Goal: Information Seeking & Learning: Learn about a topic

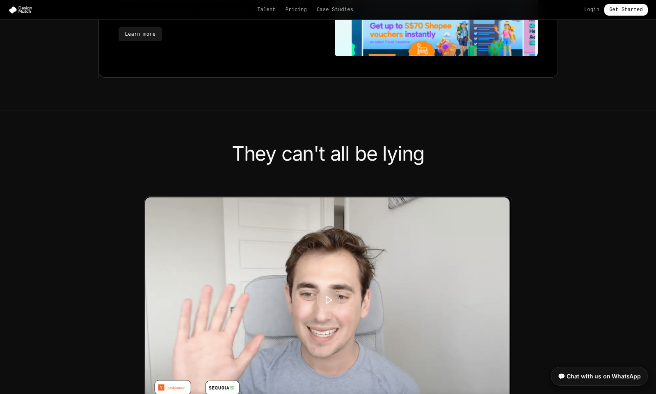
scroll to position [1914, 0]
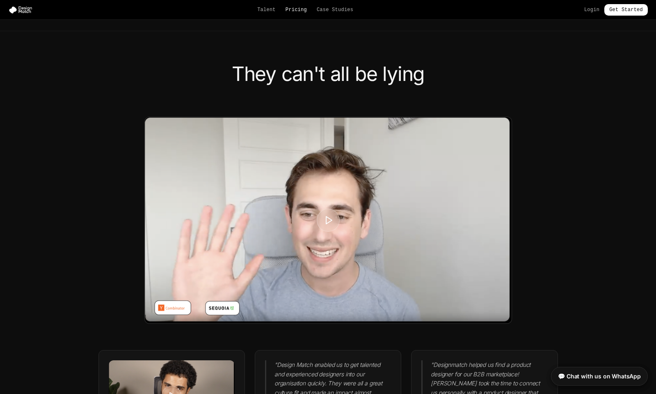
click at [296, 12] on link "Pricing" at bounding box center [296, 10] width 21 height 7
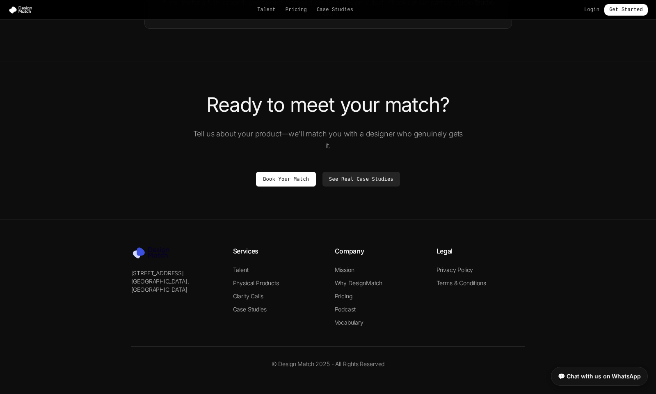
click at [265, 13] on div "Talent Pricing Case Studies Login Get Started" at bounding box center [328, 9] width 656 height 11
click at [263, 7] on link "Talent" at bounding box center [266, 10] width 18 height 7
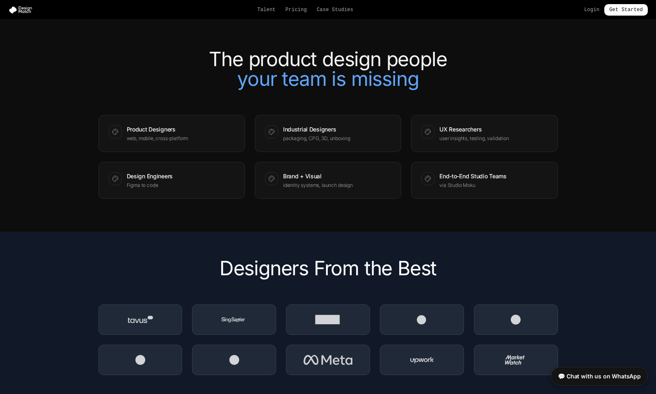
scroll to position [1078, 0]
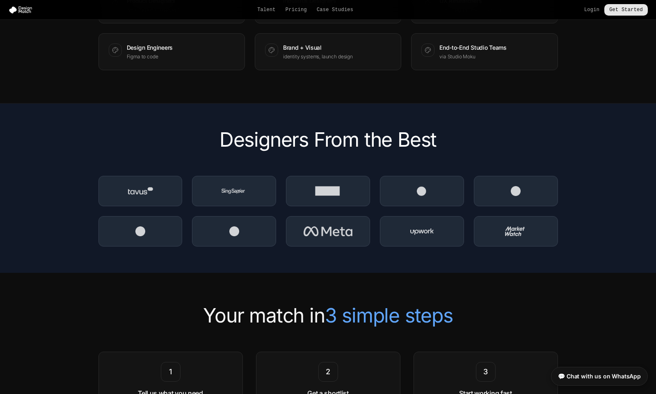
click at [628, 9] on link "Get Started" at bounding box center [627, 9] width 44 height 11
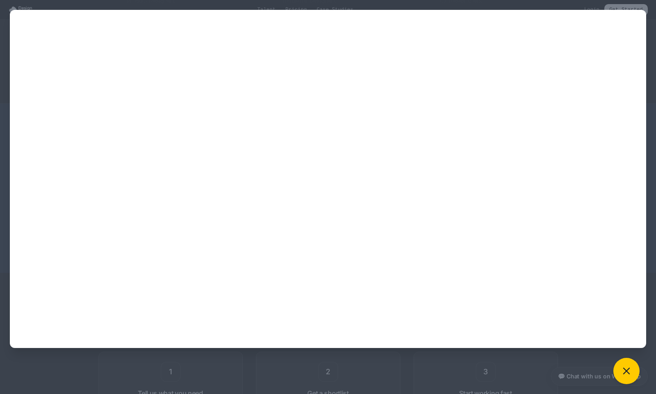
click at [114, 370] on div at bounding box center [328, 197] width 656 height 394
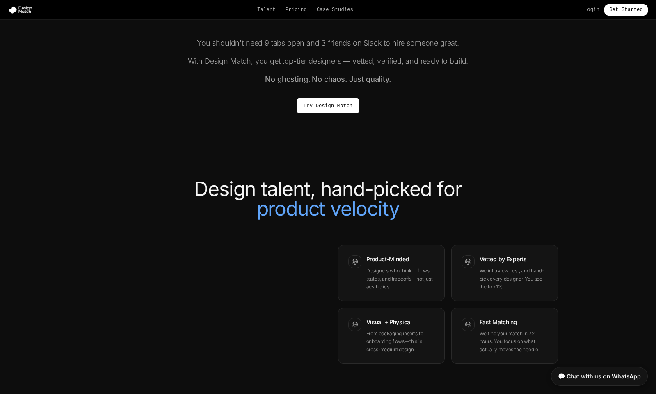
scroll to position [562, 0]
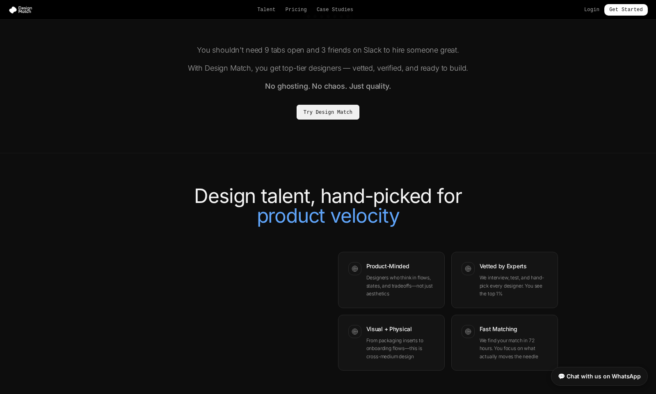
click at [346, 108] on link "Try Design Match" at bounding box center [328, 112] width 63 height 15
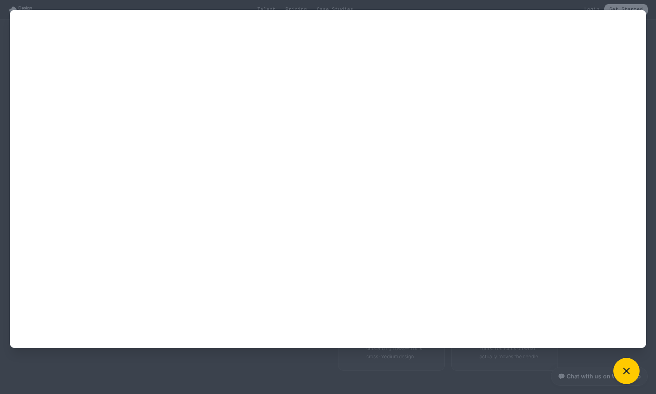
click at [127, 368] on div at bounding box center [328, 197] width 656 height 394
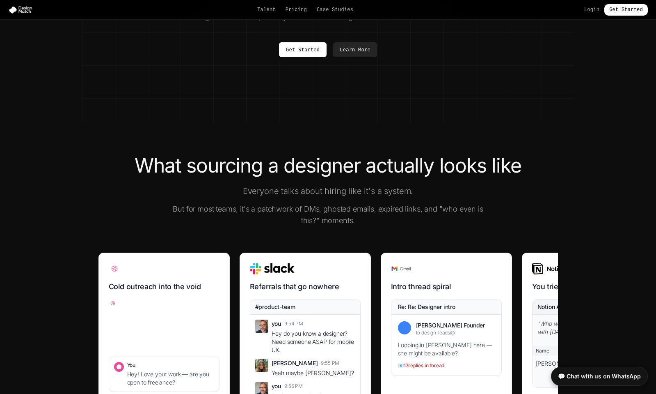
scroll to position [0, 0]
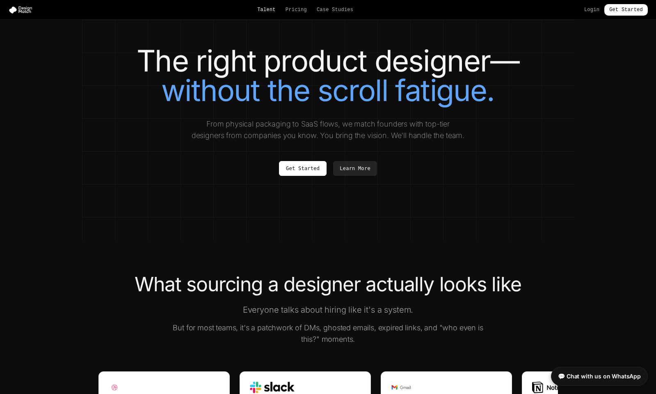
click at [270, 10] on link "Talent" at bounding box center [266, 10] width 18 height 7
click at [268, 9] on link "Talent" at bounding box center [266, 10] width 18 height 7
click at [289, 9] on link "Pricing" at bounding box center [296, 10] width 21 height 7
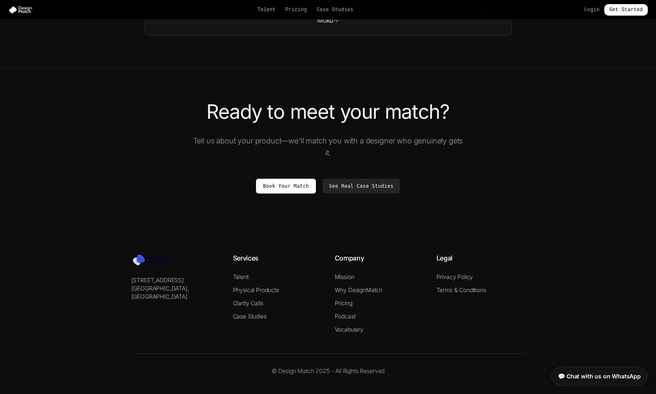
scroll to position [1434, 0]
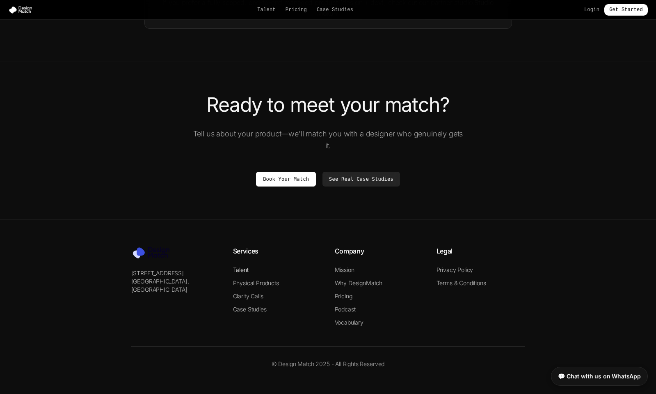
click at [239, 269] on link "Talent" at bounding box center [241, 269] width 16 height 7
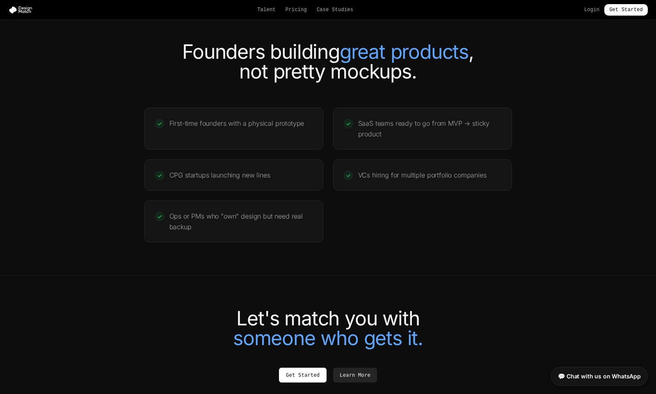
scroll to position [1751, 0]
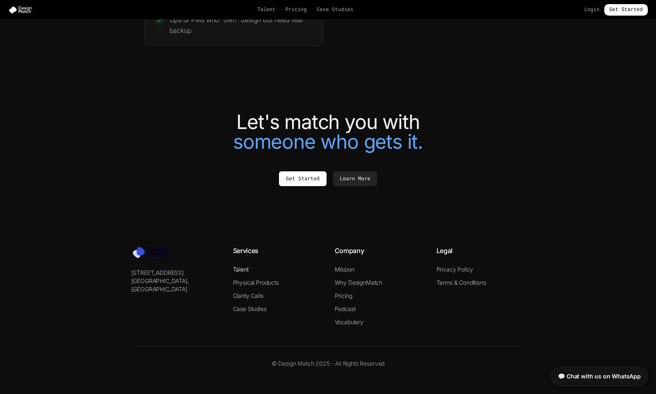
click at [239, 268] on link "Talent" at bounding box center [241, 269] width 16 height 7
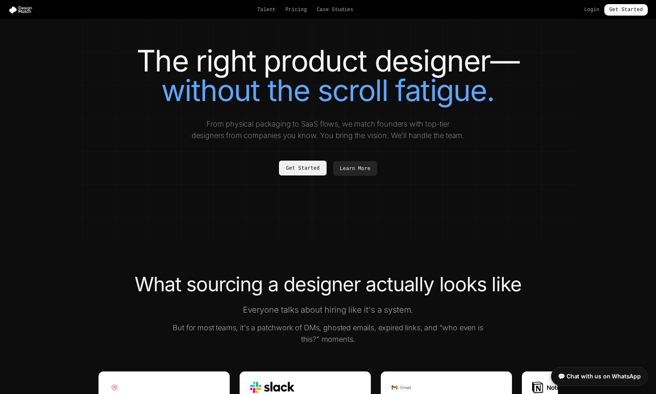
click at [301, 165] on link "Get Started" at bounding box center [303, 168] width 48 height 15
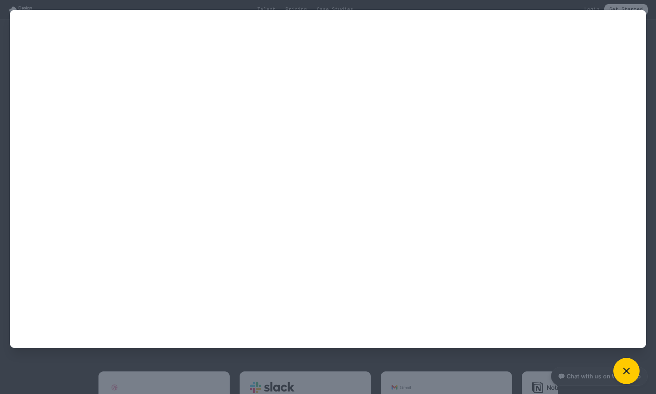
click at [183, 374] on div at bounding box center [328, 197] width 656 height 394
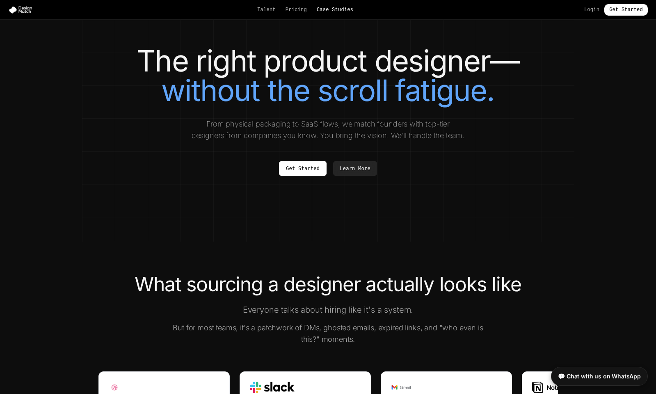
click at [346, 7] on link "Case Studies" at bounding box center [335, 10] width 37 height 7
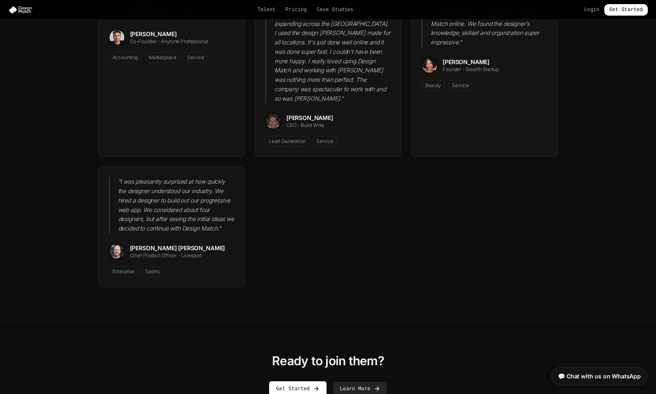
scroll to position [1256, 0]
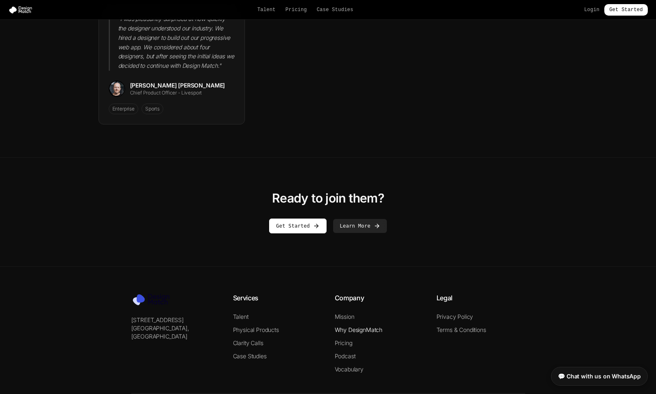
click at [359, 326] on link "Why DesignMatch" at bounding box center [359, 329] width 48 height 7
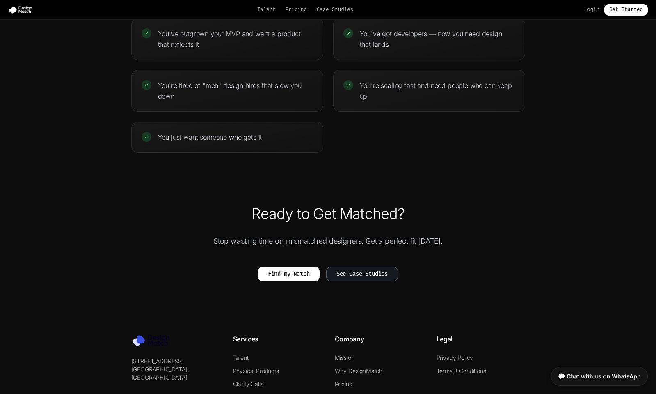
scroll to position [1822, 0]
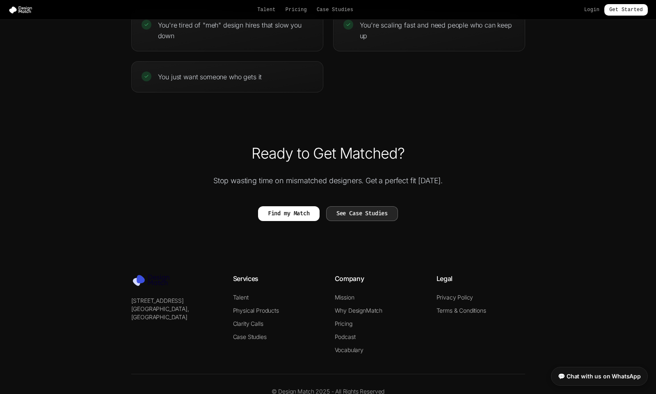
click at [377, 206] on button "See Case Studies" at bounding box center [362, 213] width 72 height 15
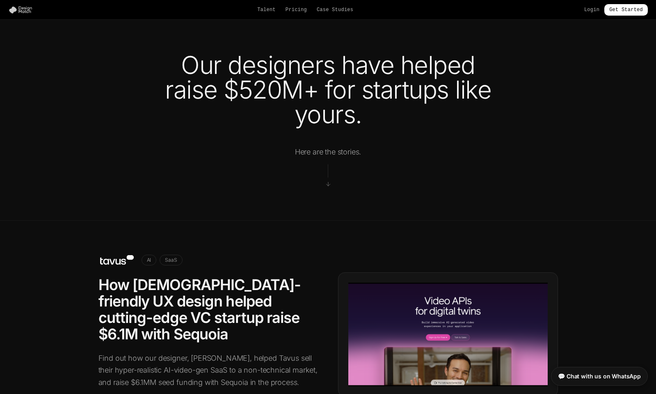
click at [19, 8] on img at bounding box center [22, 10] width 28 height 8
